Goal: Task Accomplishment & Management: Manage account settings

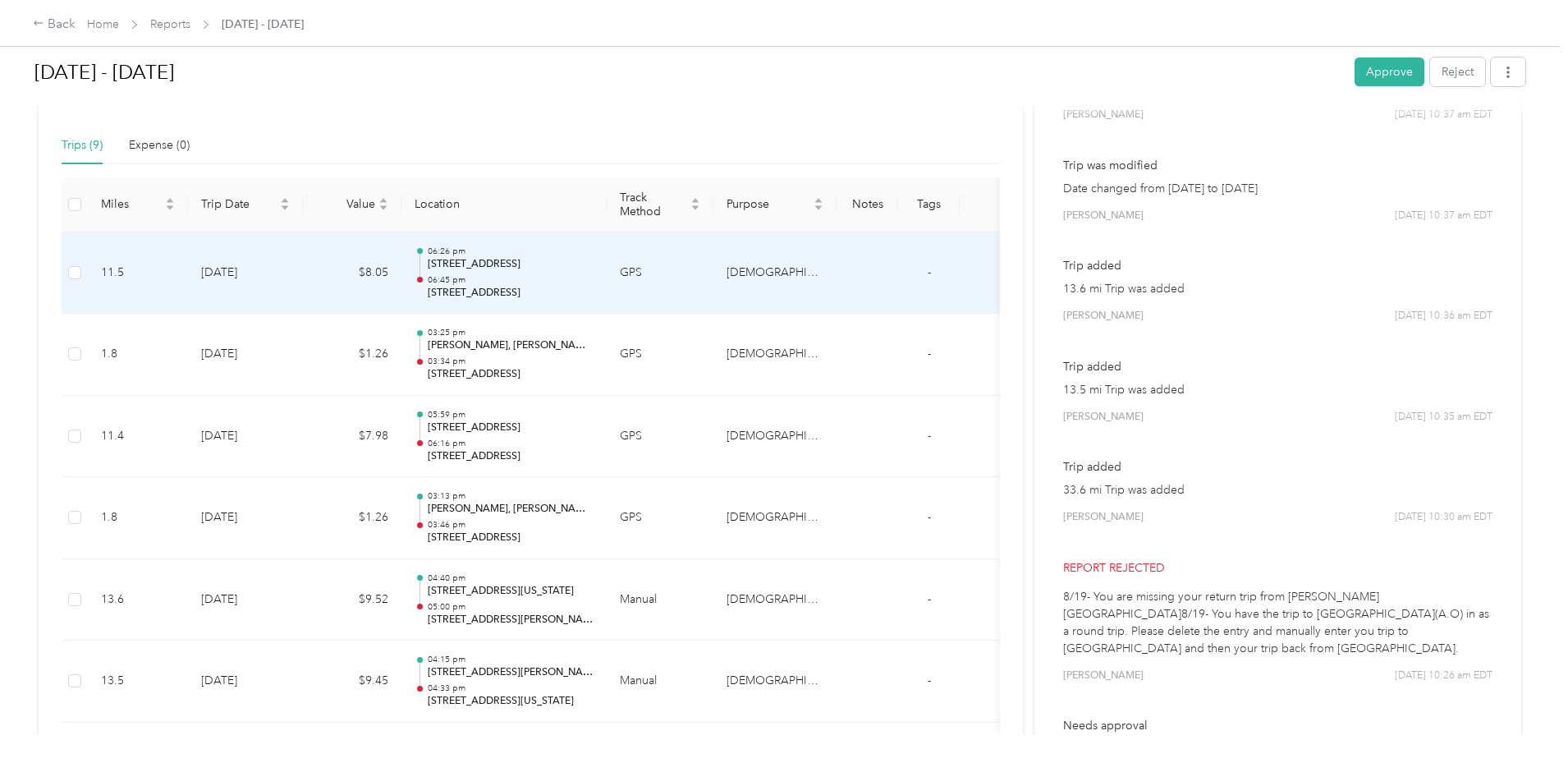
scroll to position [317, 0]
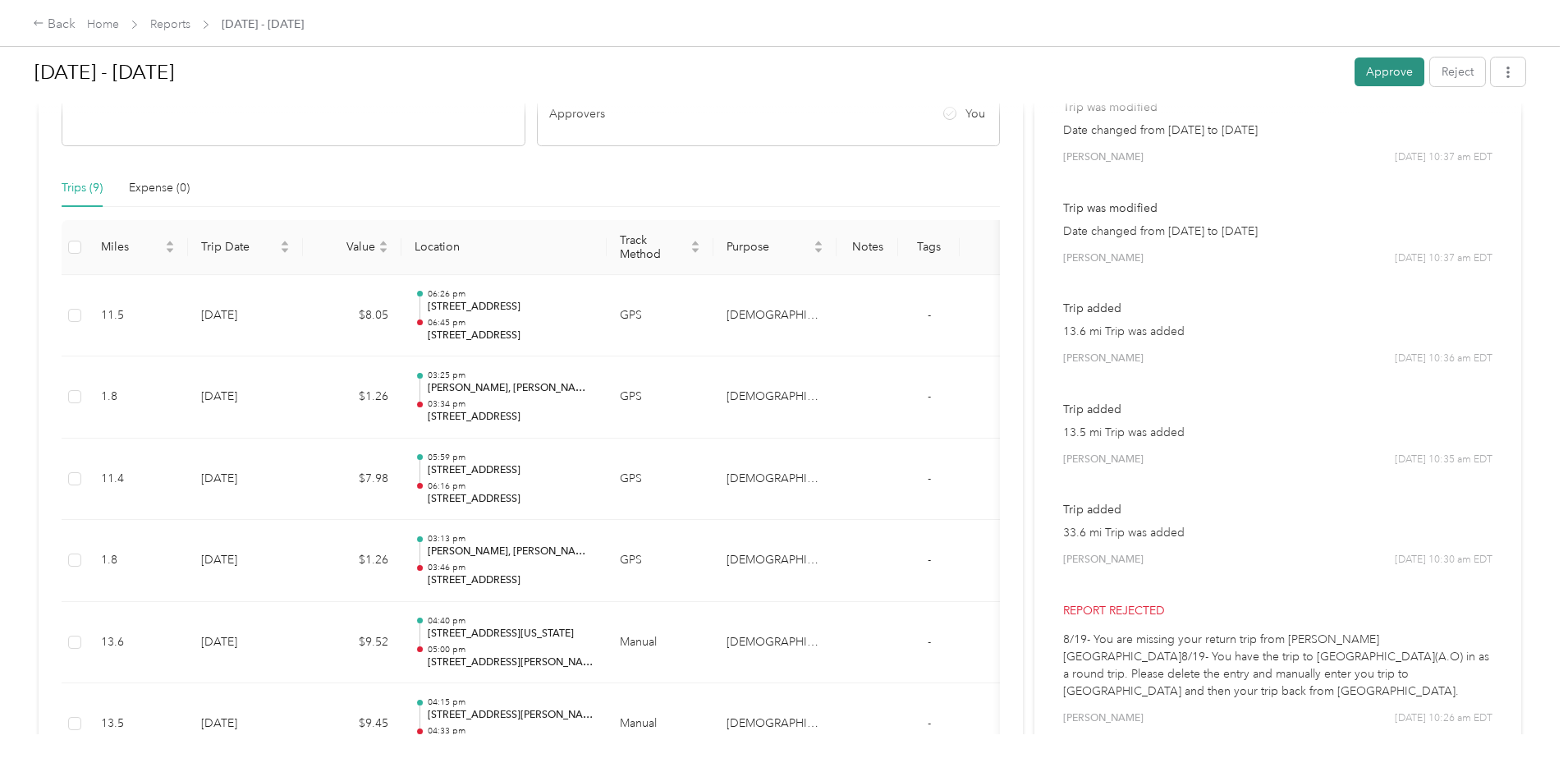
click at [1354, 80] on button "Approve" at bounding box center [1388, 72] width 70 height 29
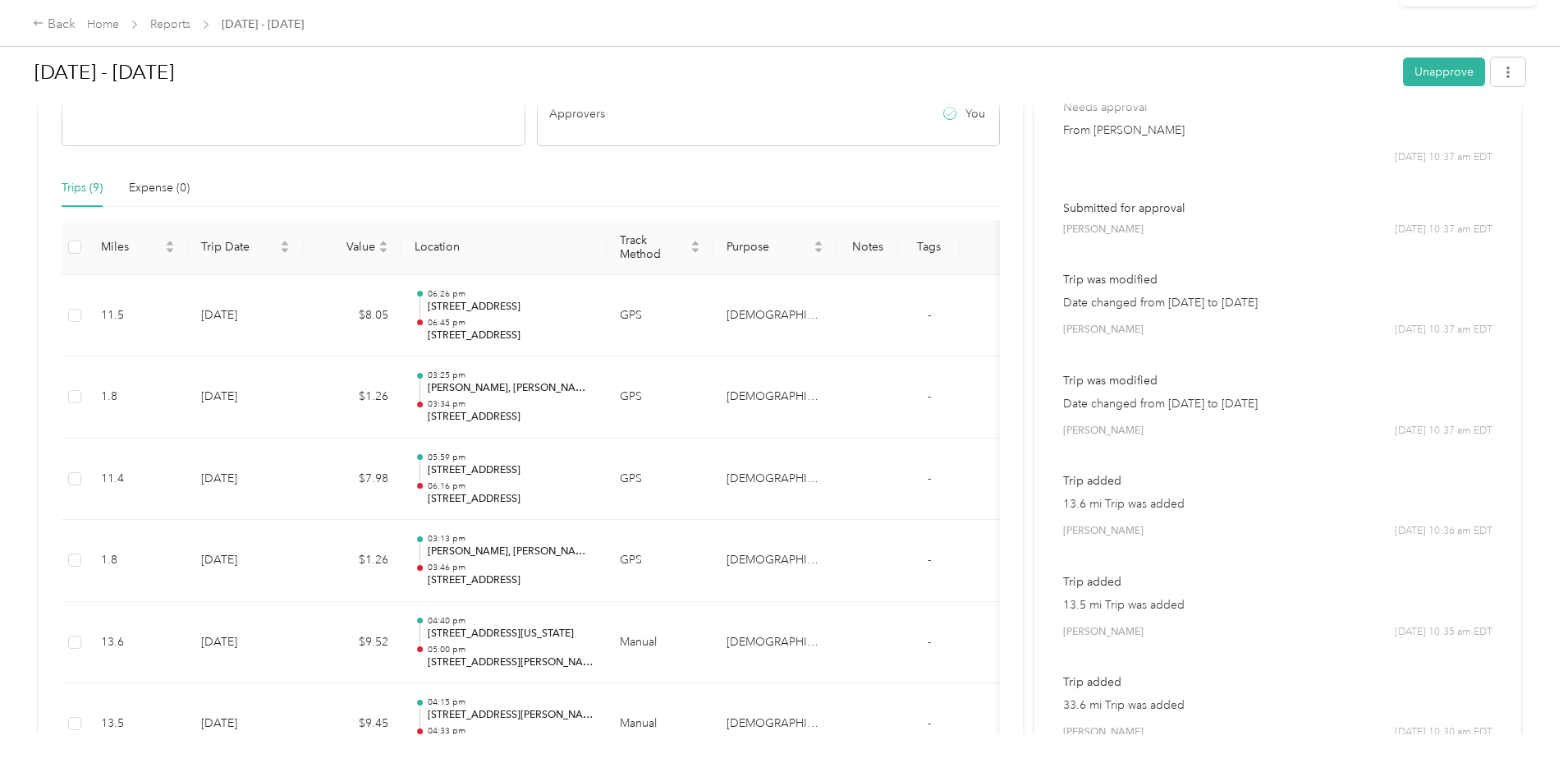
scroll to position [0, 0]
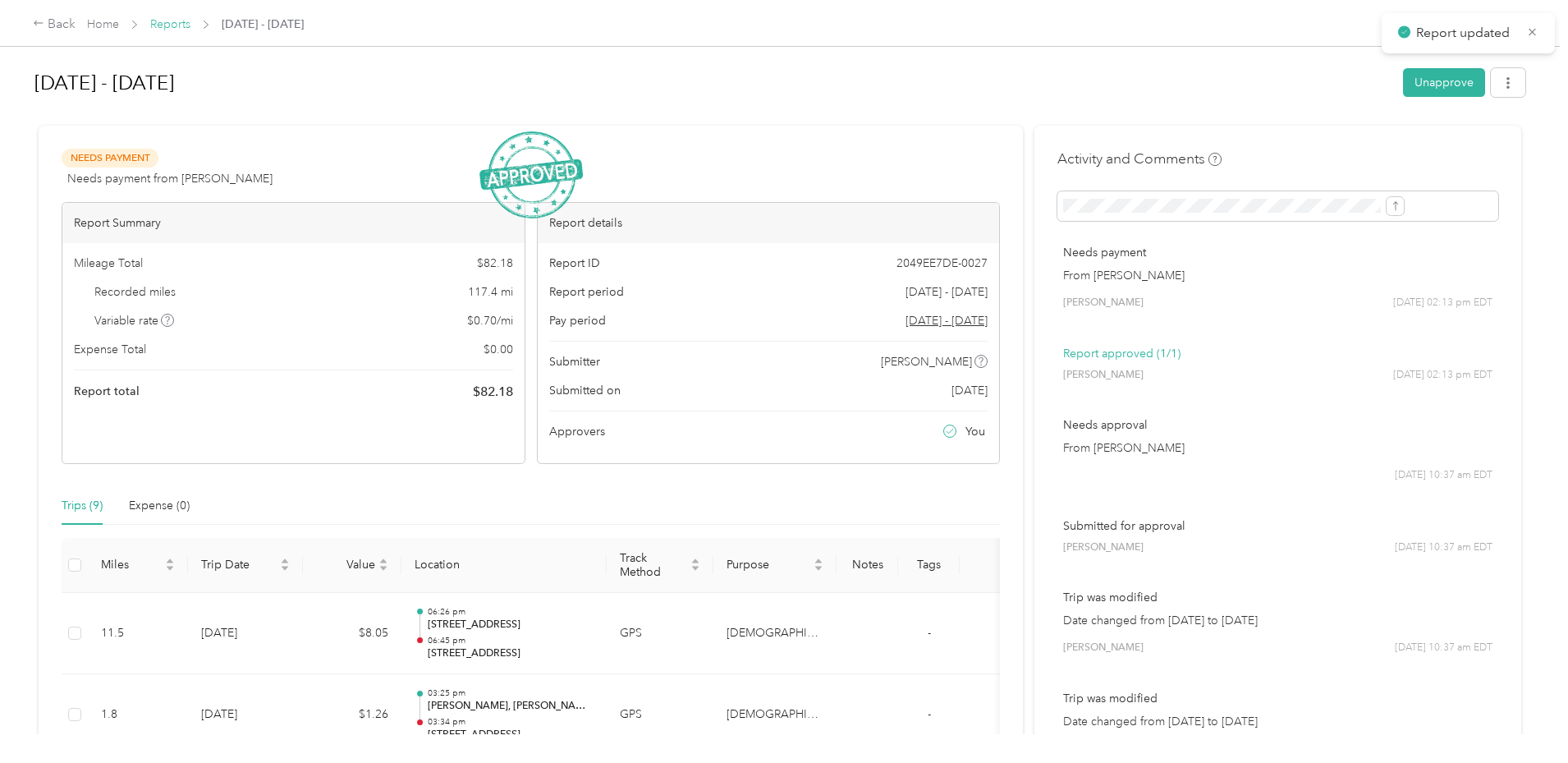
click at [190, 20] on link "Reports" at bounding box center [170, 24] width 40 height 14
